Goal: Find specific page/section: Find specific page/section

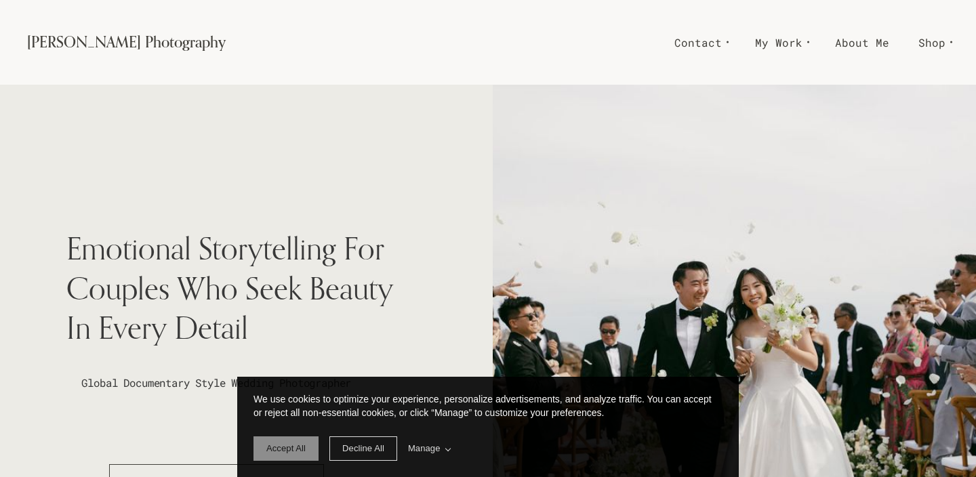
click at [291, 448] on span "Accept All" at bounding box center [285, 448] width 39 height 10
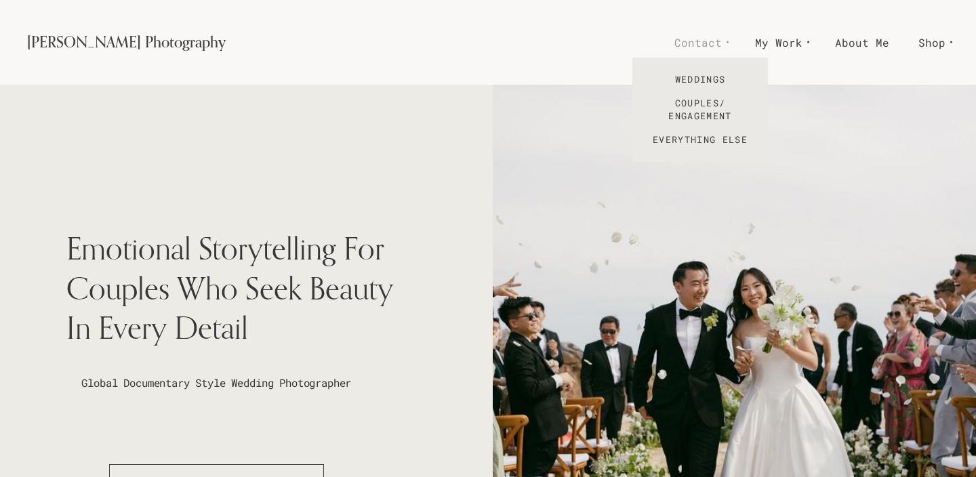
click at [706, 43] on span "Contact" at bounding box center [697, 43] width 47 height 20
click at [708, 77] on link "Weddings" at bounding box center [700, 80] width 136 height 24
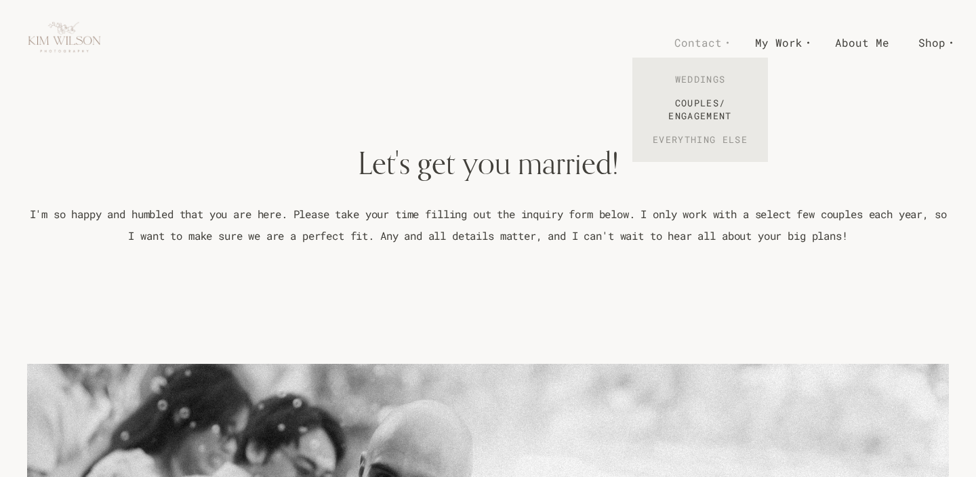
click at [697, 140] on link "Everything Else" at bounding box center [700, 140] width 136 height 24
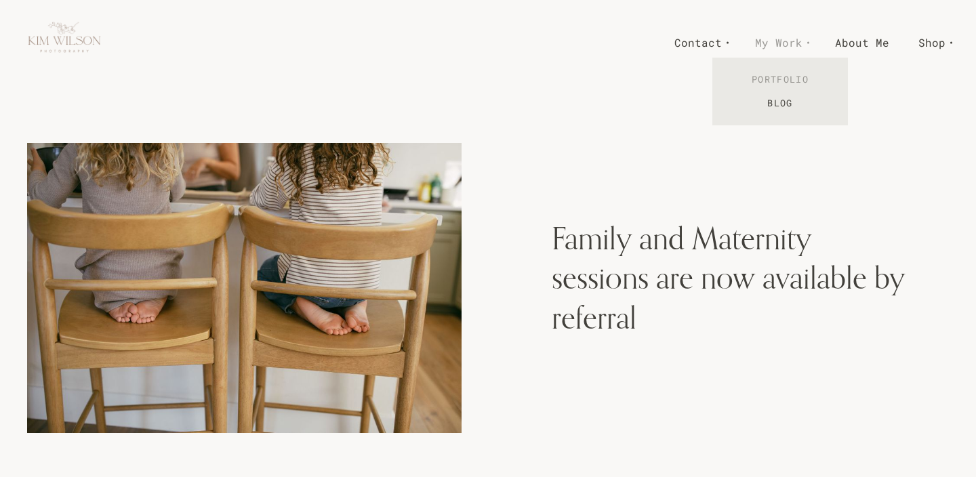
click at [786, 77] on link "Portfolio" at bounding box center [780, 80] width 136 height 24
